Goal: Task Accomplishment & Management: Manage account settings

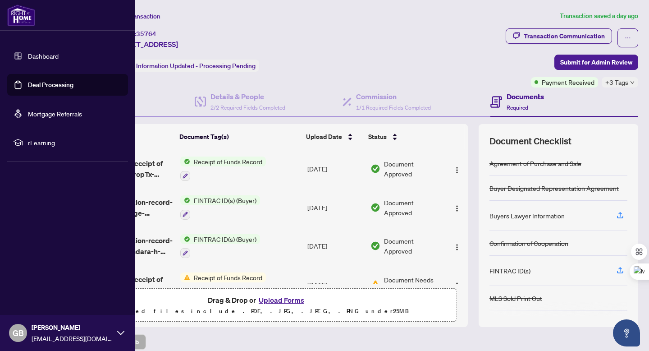
click at [39, 83] on link "Deal Processing" at bounding box center [51, 85] width 46 height 8
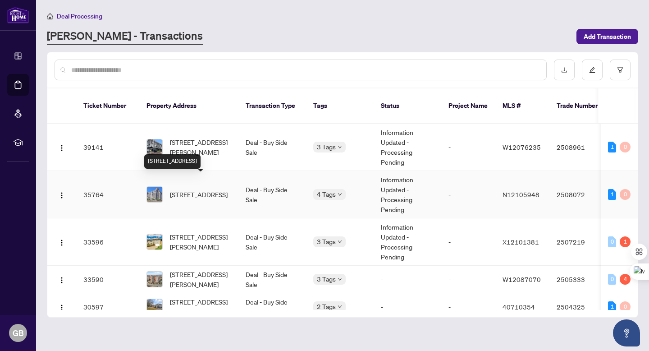
click at [181, 189] on span "[STREET_ADDRESS]" at bounding box center [199, 194] width 58 height 10
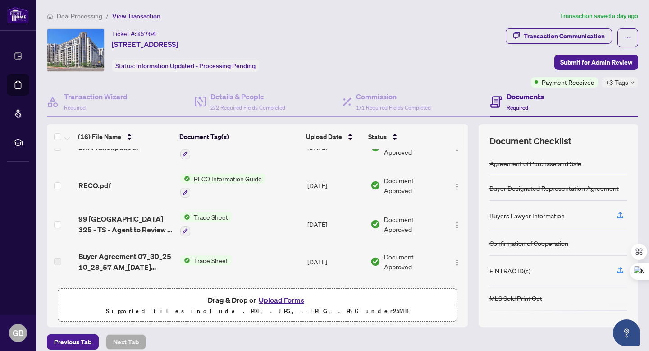
scroll to position [179, 0]
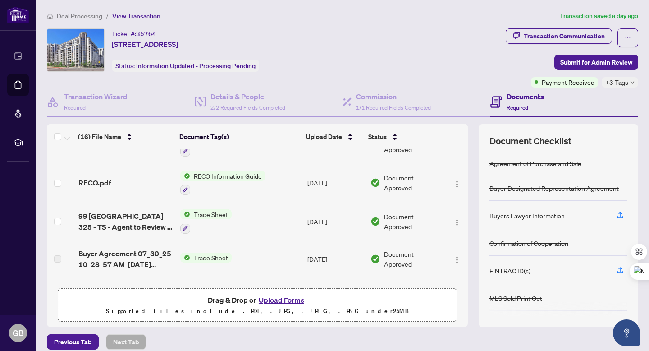
click at [628, 83] on div "+3 Tags" at bounding box center [620, 82] width 37 height 10
click at [451, 81] on div "Ticket #: 35764 [STREET_ADDRESS] Status: Information Updated - Processing Pendi…" at bounding box center [274, 57] width 459 height 59
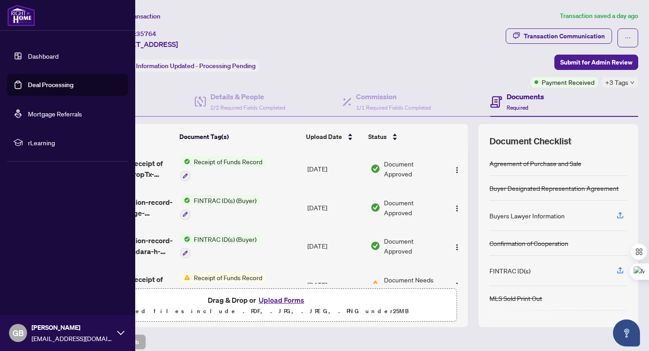
click at [37, 60] on link "Dashboard" at bounding box center [43, 56] width 31 height 8
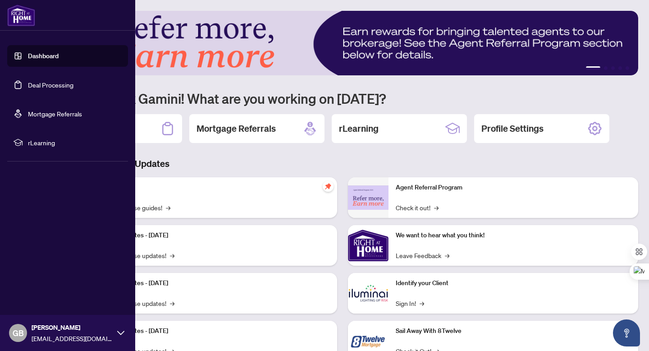
click at [28, 85] on link "Deal Processing" at bounding box center [51, 85] width 46 height 8
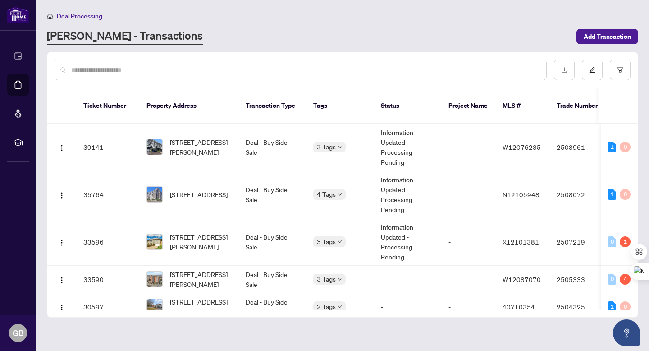
click at [168, 73] on input "text" at bounding box center [305, 70] width 468 height 10
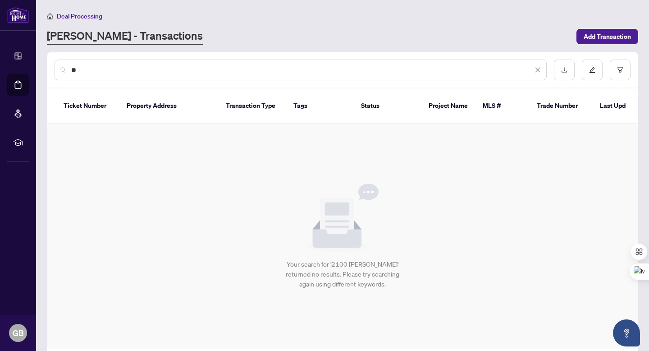
type input "*"
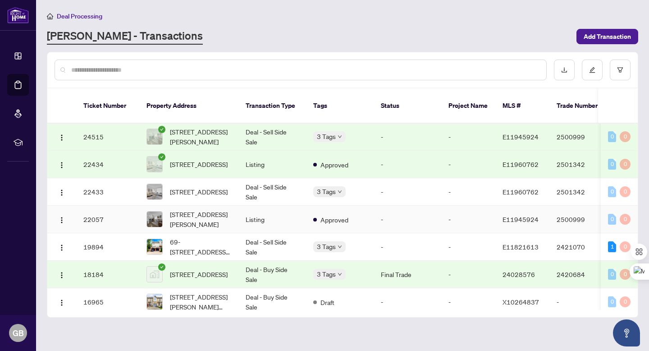
scroll to position [418, 0]
